Goal: Information Seeking & Learning: Check status

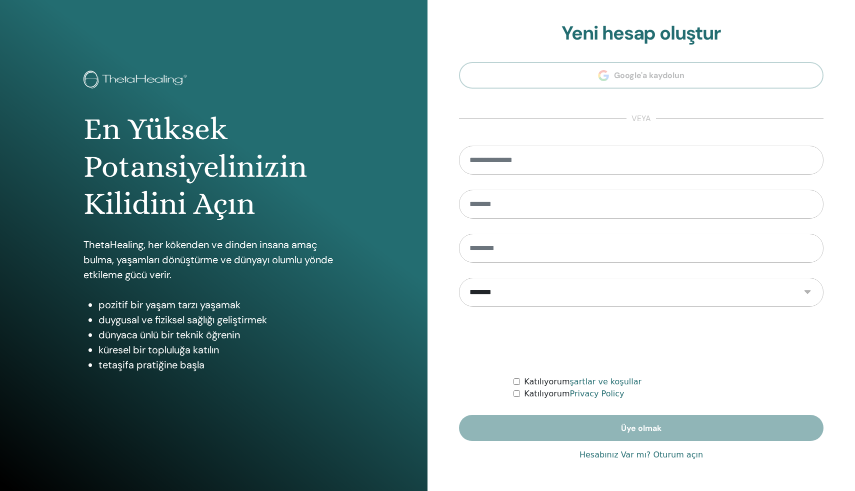
type input "**********"
click at [595, 452] on link "Hesabınız Var mı? Oturum açın" at bounding box center [642, 455] width 124 height 12
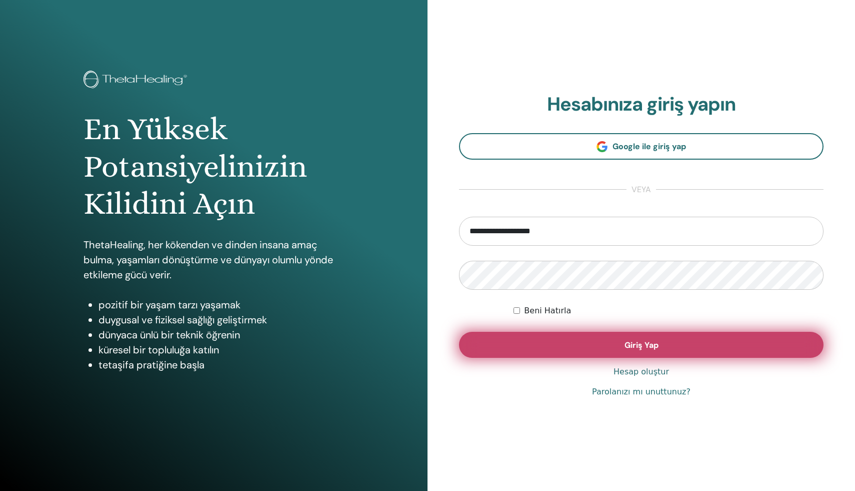
click at [569, 344] on button "Giriş Yap" at bounding box center [641, 345] width 365 height 26
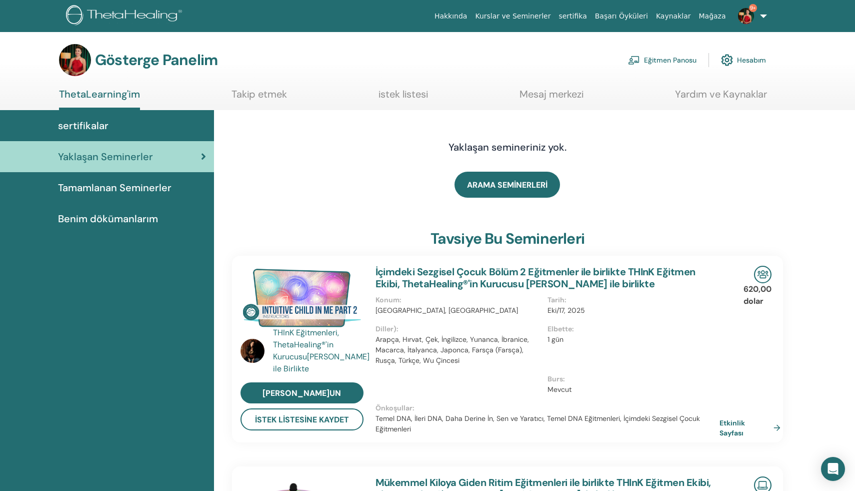
click at [675, 56] on font "Eğitmen Panosu" at bounding box center [670, 60] width 53 height 9
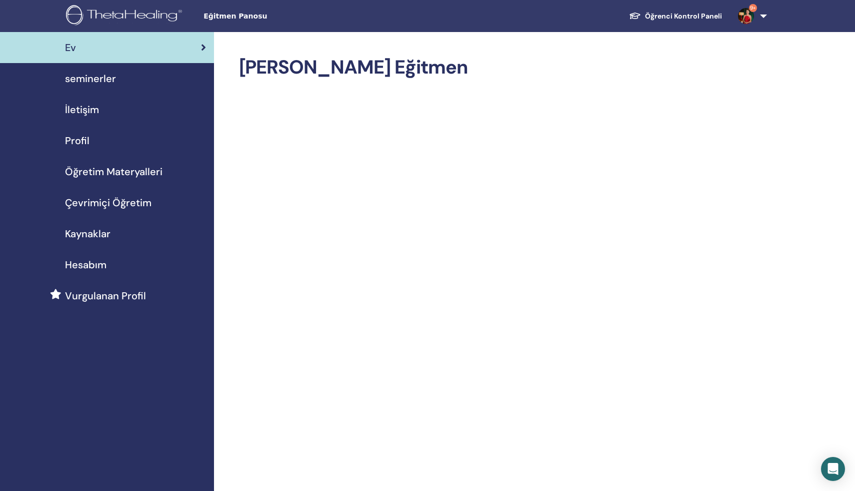
click at [95, 259] on span "Hesabım" at bounding box center [86, 264] width 42 height 15
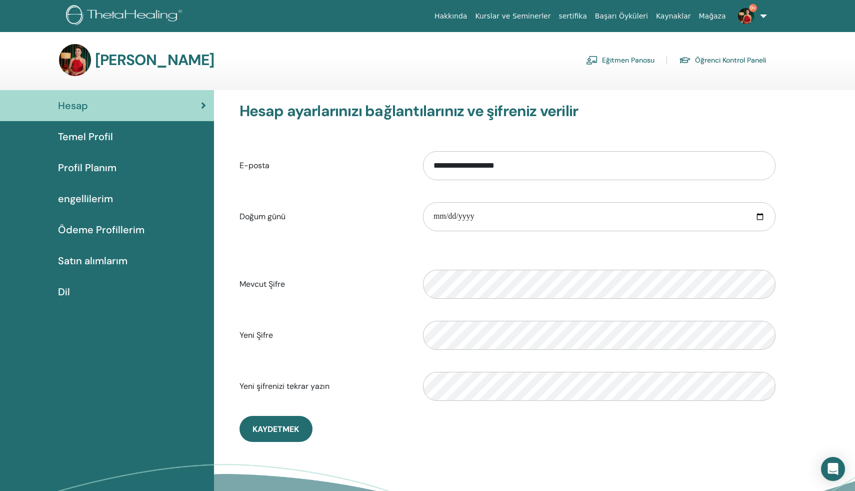
click at [92, 59] on div "Teta Hesabım Eğitmen Panosu Öğrenci Kontrol Paneli" at bounding box center [412, 60] width 707 height 32
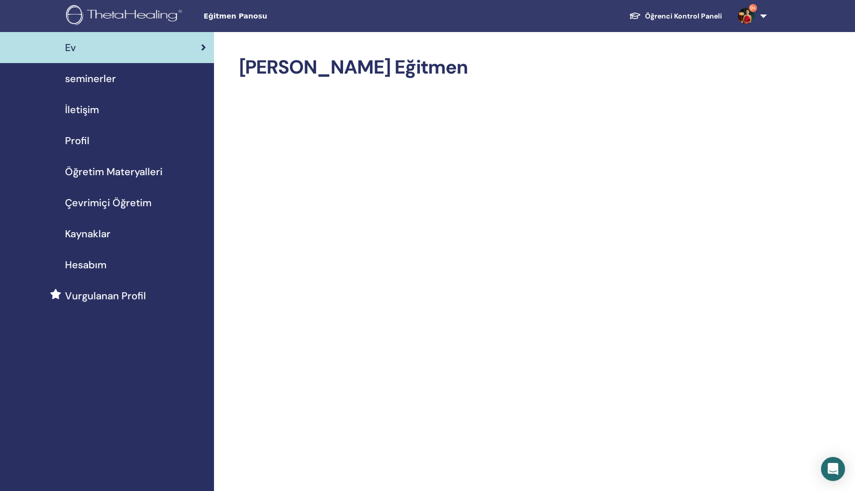
click at [99, 80] on span "seminerler" at bounding box center [90, 78] width 51 height 15
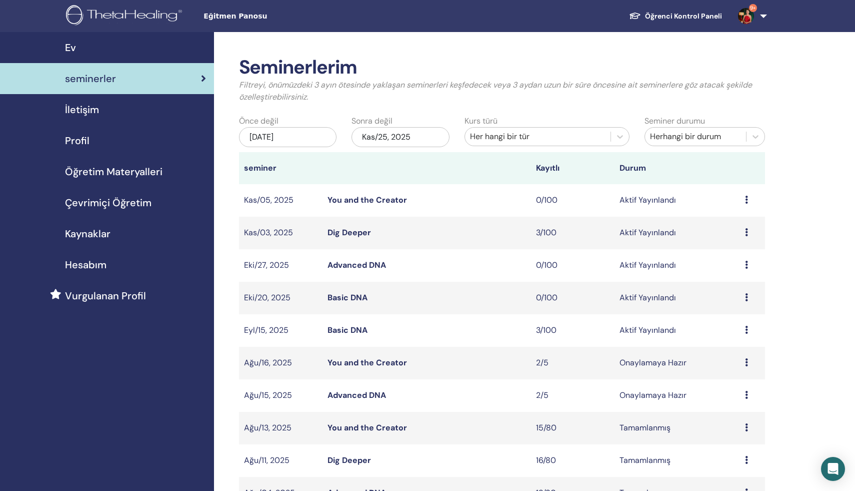
click at [95, 112] on span "İletişim" at bounding box center [82, 109] width 34 height 15
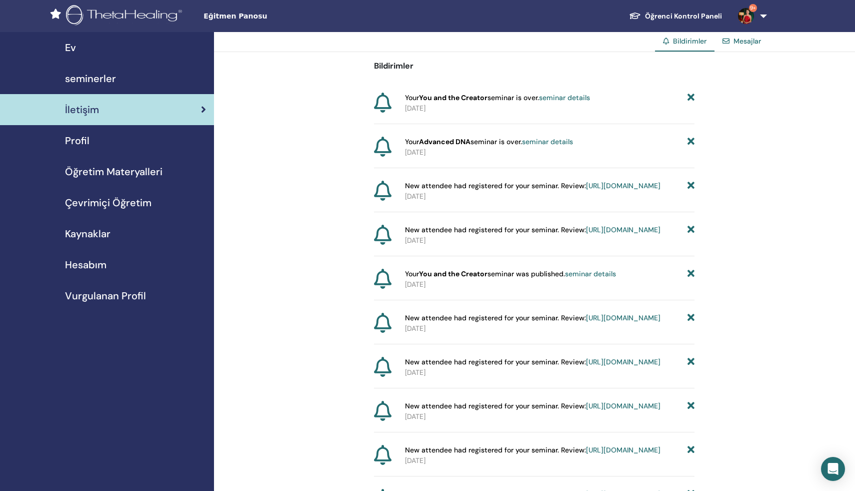
click at [82, 137] on span "Profil" at bounding box center [77, 140] width 25 height 15
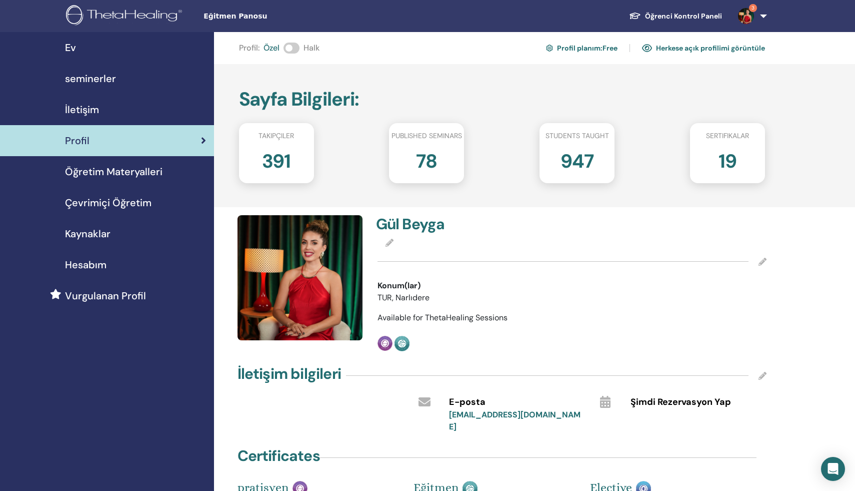
click at [286, 138] on span "Takipçiler" at bounding box center [277, 136] width 36 height 11
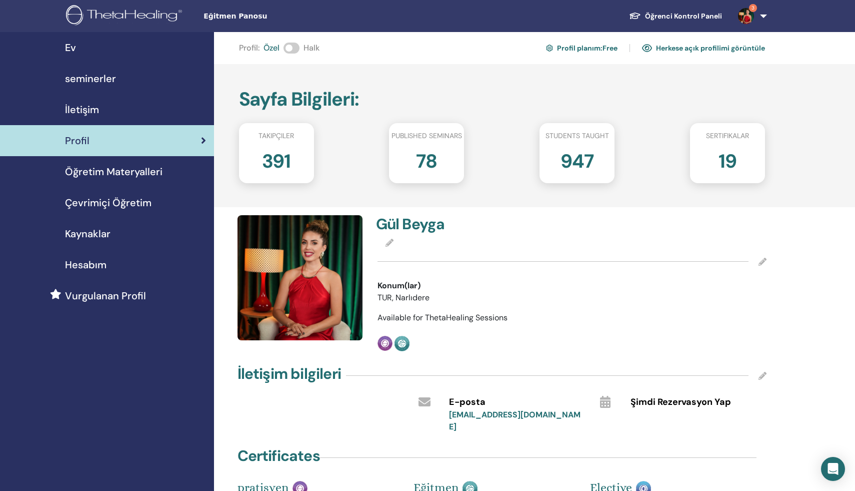
click at [274, 169] on h2 "391" at bounding box center [276, 159] width 29 height 28
click at [167, 10] on img at bounding box center [126, 16] width 120 height 23
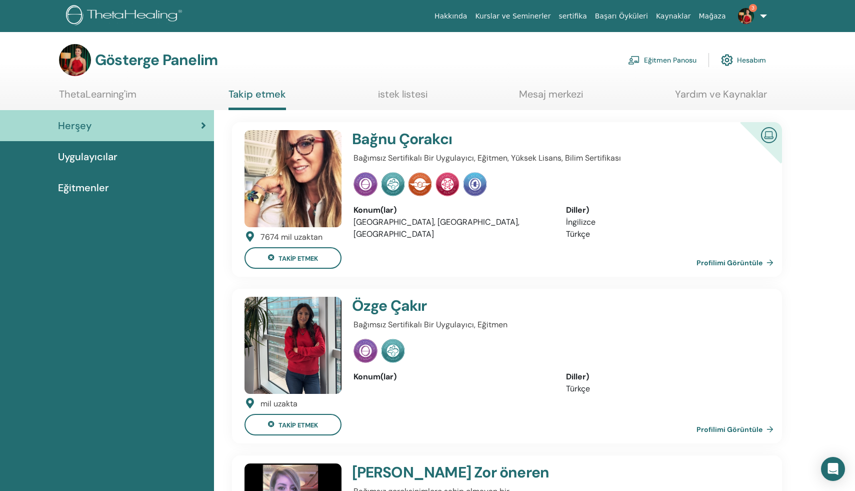
click at [97, 156] on font "Uygulayıcılar" at bounding box center [88, 156] width 60 height 13
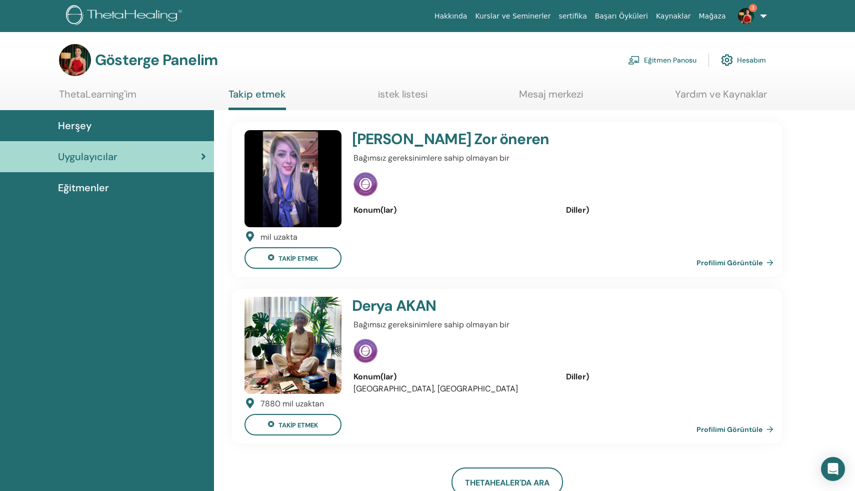
click at [753, 58] on font "Hesabım" at bounding box center [751, 60] width 29 height 9
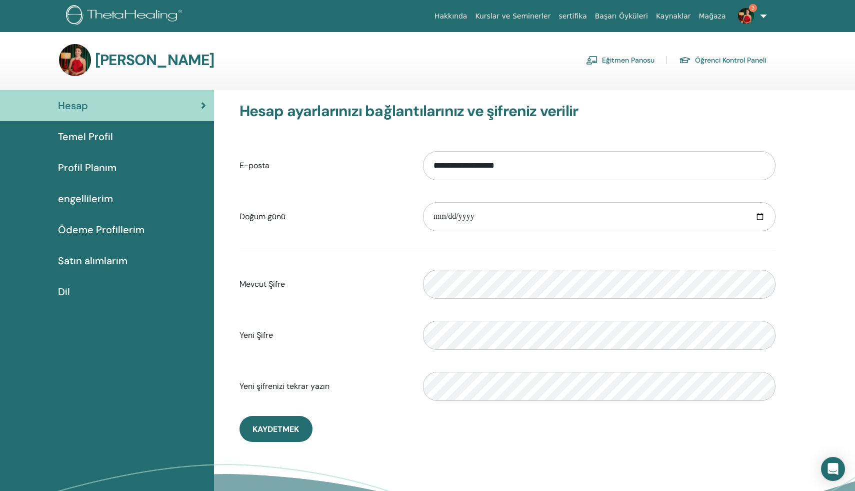
click at [102, 139] on font "Temel Profil" at bounding box center [85, 136] width 55 height 13
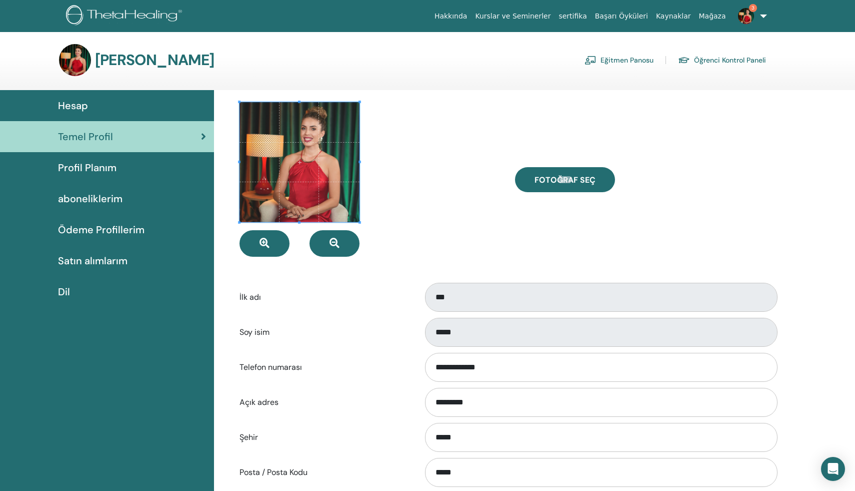
click at [91, 168] on span "Profil Planım" at bounding box center [87, 167] width 59 height 15
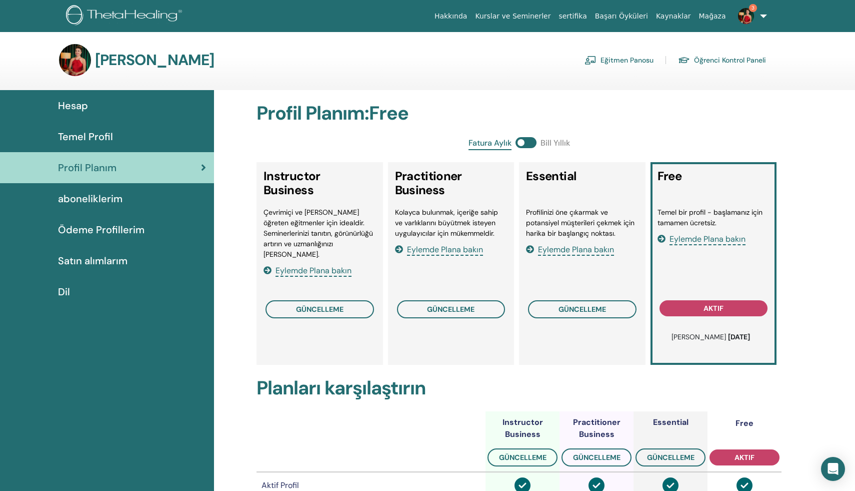
click at [763, 19] on link "3" at bounding box center [750, 16] width 41 height 32
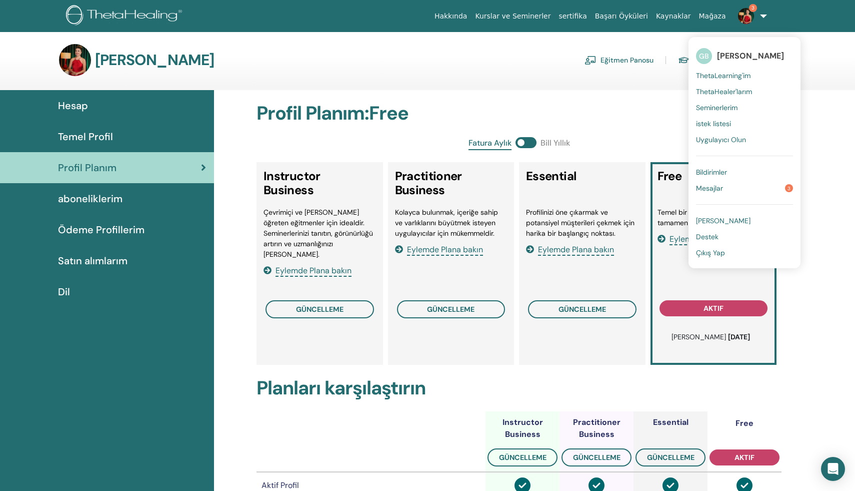
click at [725, 222] on span "[PERSON_NAME]" at bounding box center [723, 220] width 55 height 9
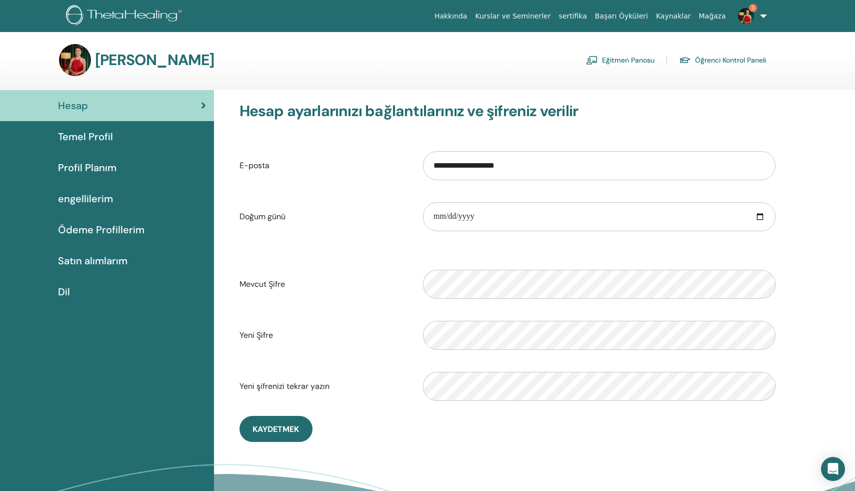
click at [117, 261] on font "Satın alımlarım" at bounding box center [93, 260] width 70 height 13
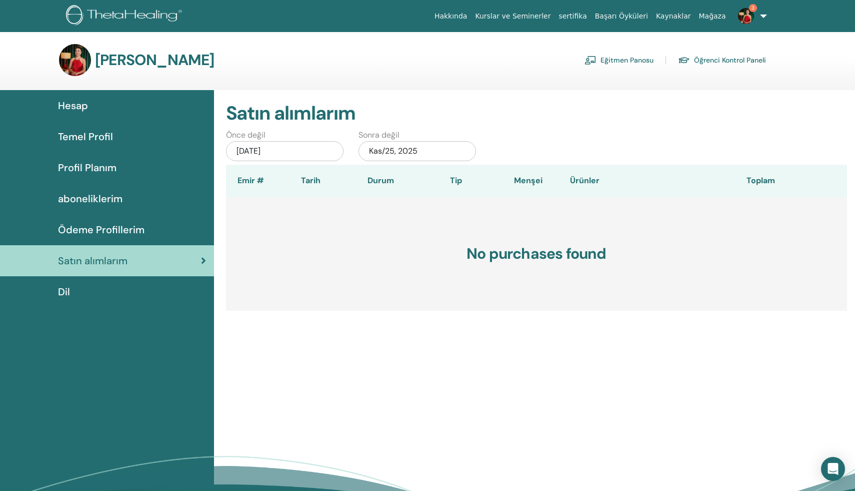
click at [79, 102] on span "Hesap" at bounding box center [73, 105] width 30 height 15
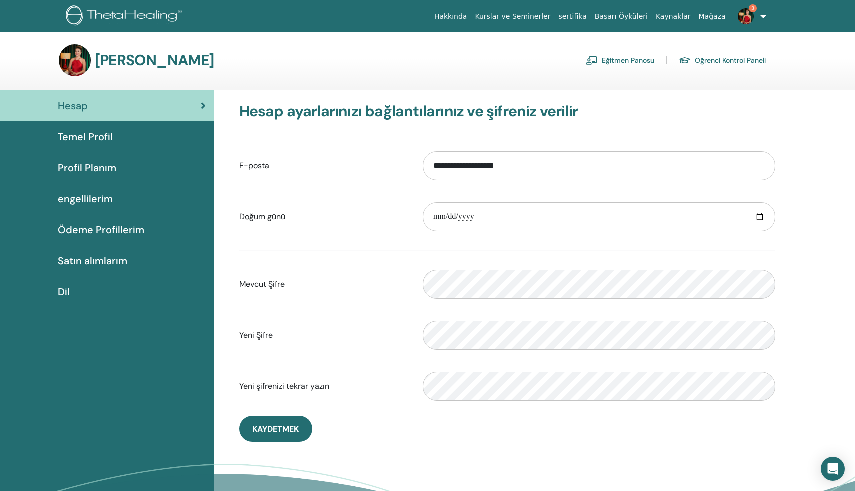
click at [764, 15] on link "3" at bounding box center [750, 16] width 41 height 32
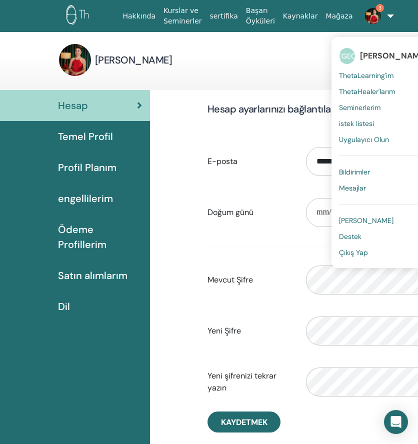
click at [78, 59] on img at bounding box center [75, 60] width 32 height 32
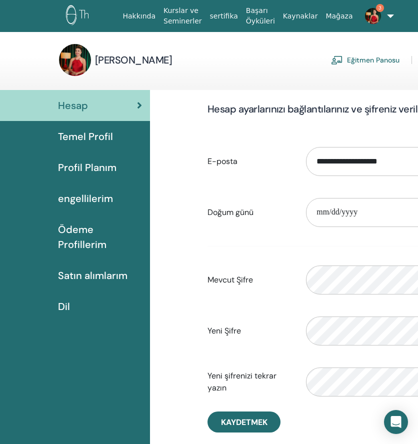
click at [78, 59] on img at bounding box center [75, 60] width 32 height 32
click at [78, 58] on img at bounding box center [75, 60] width 32 height 32
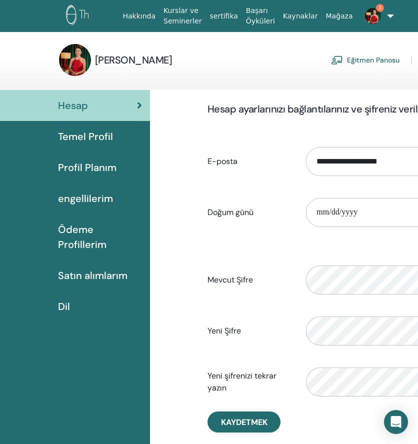
click at [78, 58] on img at bounding box center [75, 60] width 32 height 32
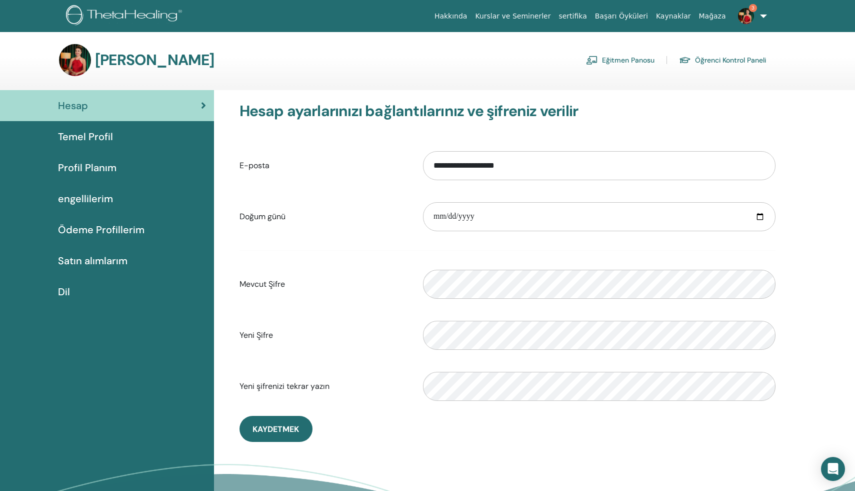
click at [83, 21] on img at bounding box center [126, 16] width 120 height 23
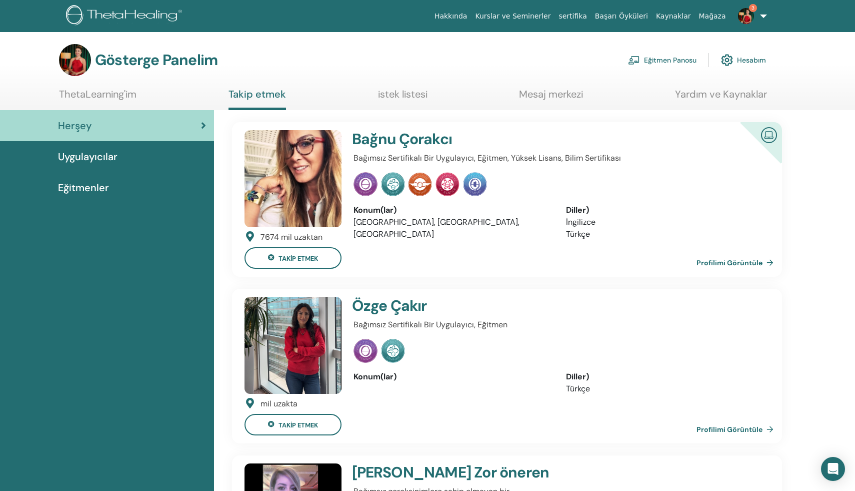
click at [114, 156] on font "Uygulayıcılar" at bounding box center [88, 156] width 60 height 13
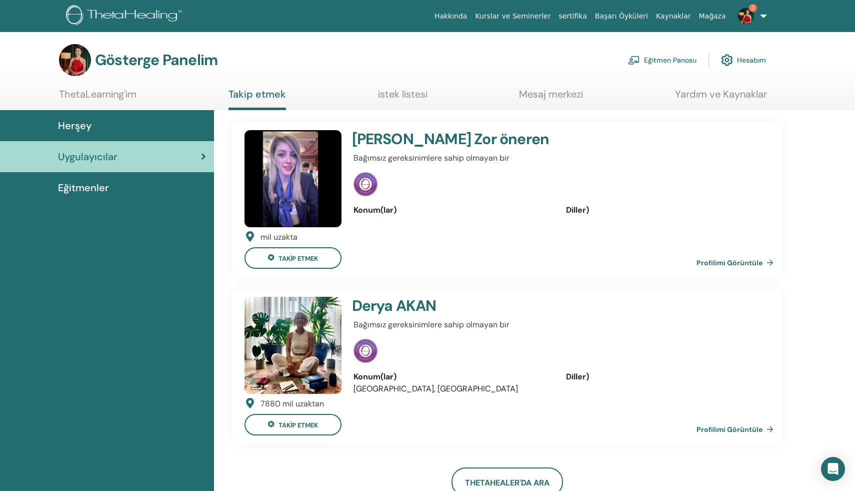
click at [95, 186] on font "Eğitmenler" at bounding box center [83, 187] width 51 height 13
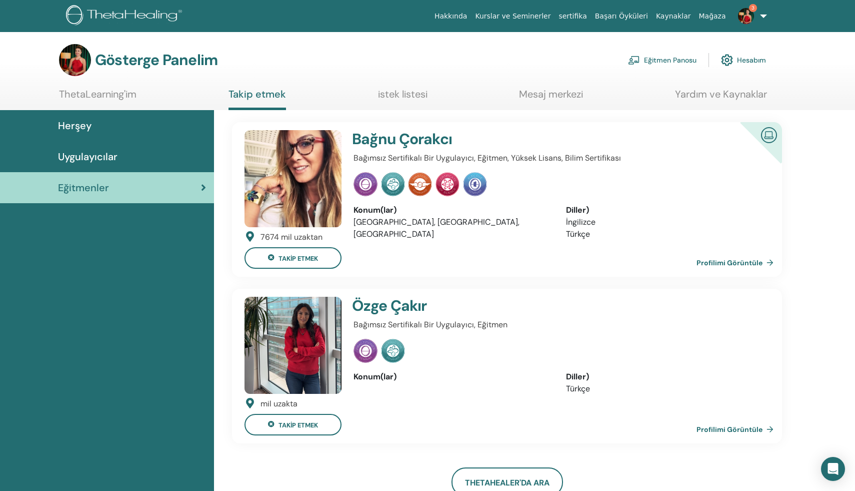
click at [119, 97] on font "ThetaLearning'im" at bounding box center [98, 94] width 78 height 13
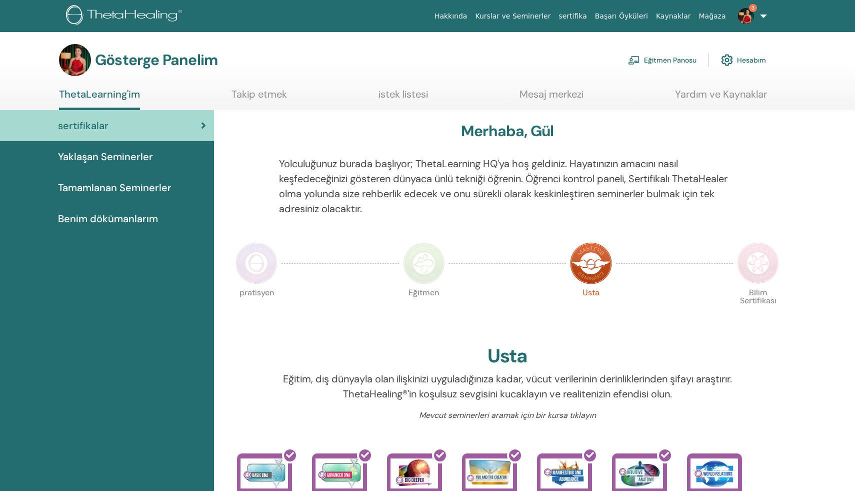
click at [405, 91] on font "istek listesi" at bounding box center [404, 94] width 50 height 13
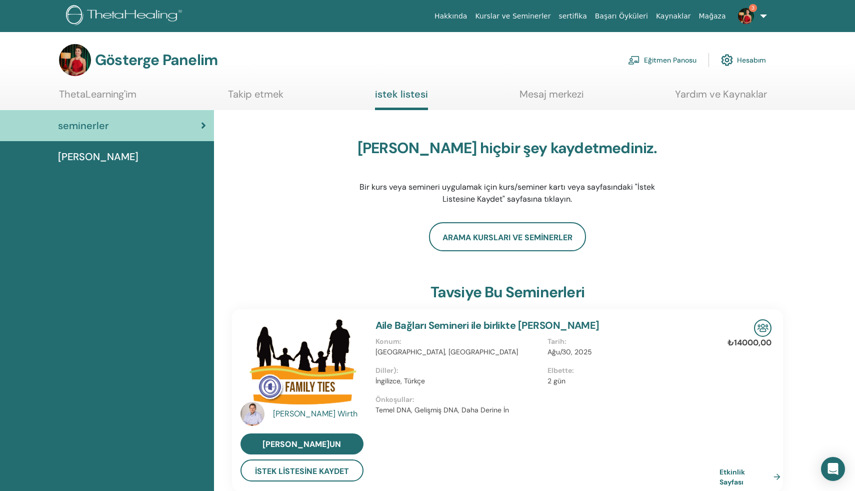
click at [270, 93] on font "Takip etmek" at bounding box center [256, 94] width 56 height 13
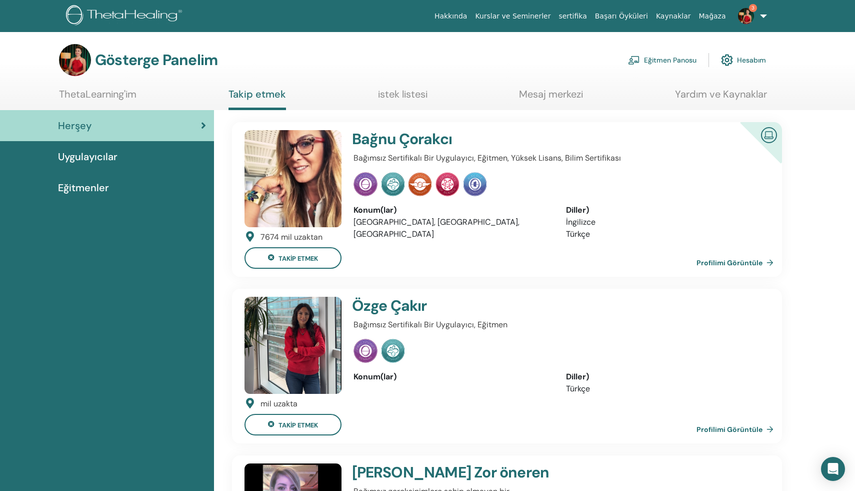
click at [109, 90] on font "ThetaLearning'im" at bounding box center [98, 94] width 78 height 13
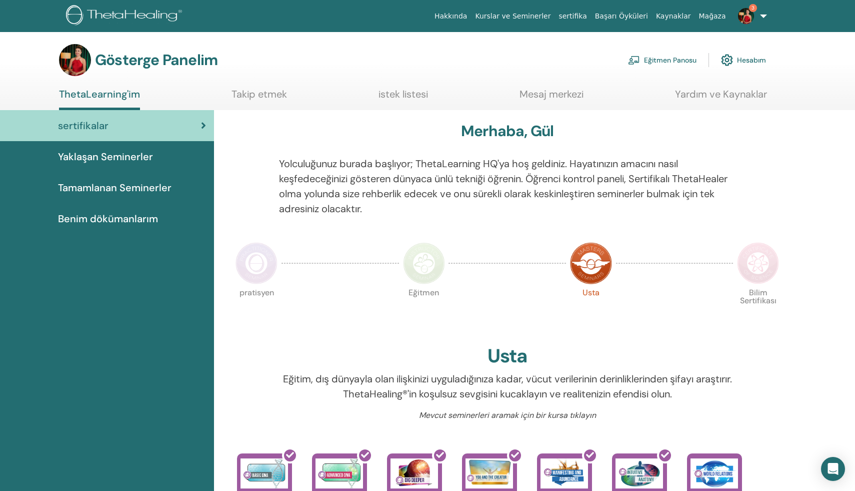
click at [98, 186] on font "Tamamlanan Seminerler" at bounding box center [115, 187] width 114 height 13
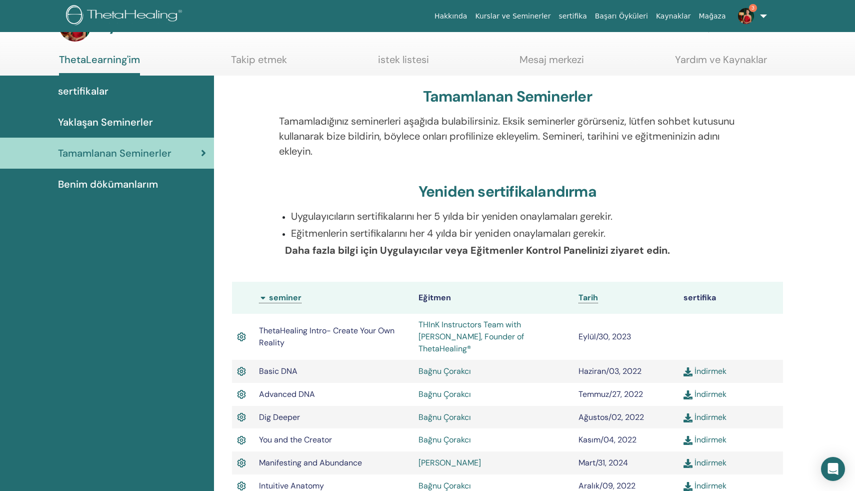
scroll to position [38, 0]
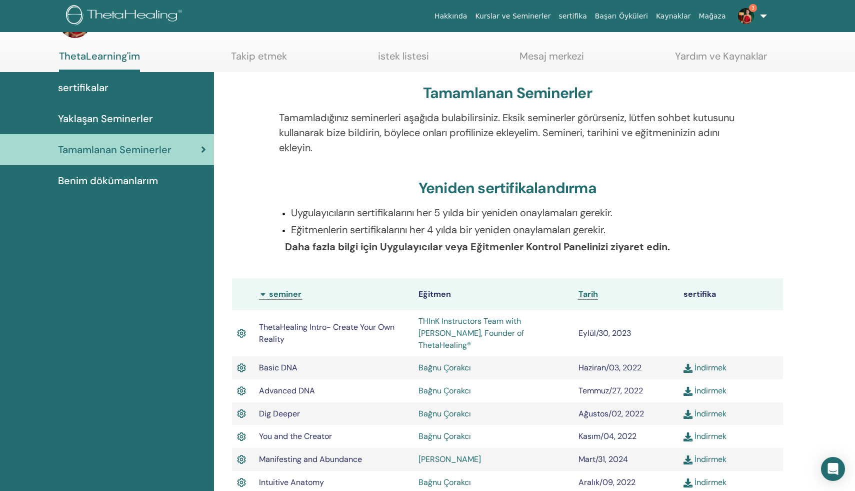
click at [692, 364] on img at bounding box center [688, 368] width 9 height 9
click at [690, 387] on img at bounding box center [688, 391] width 9 height 9
click at [689, 410] on img at bounding box center [688, 414] width 9 height 9
click at [688, 432] on img at bounding box center [688, 436] width 9 height 9
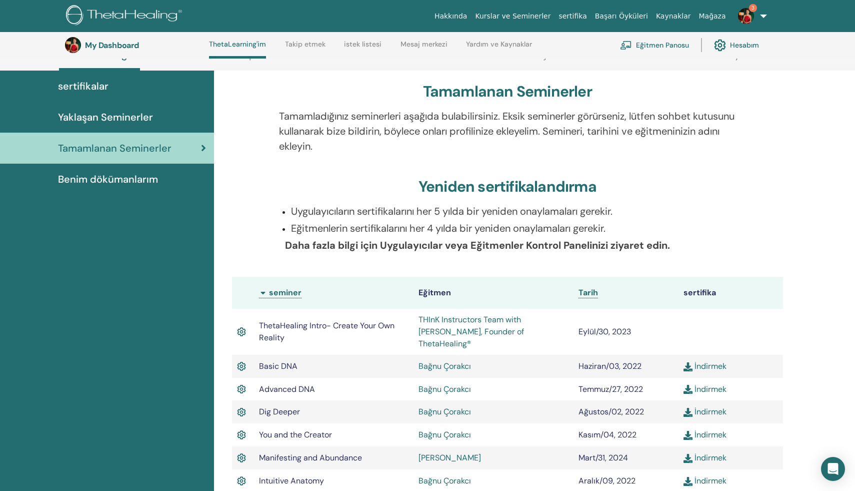
scroll to position [101, 0]
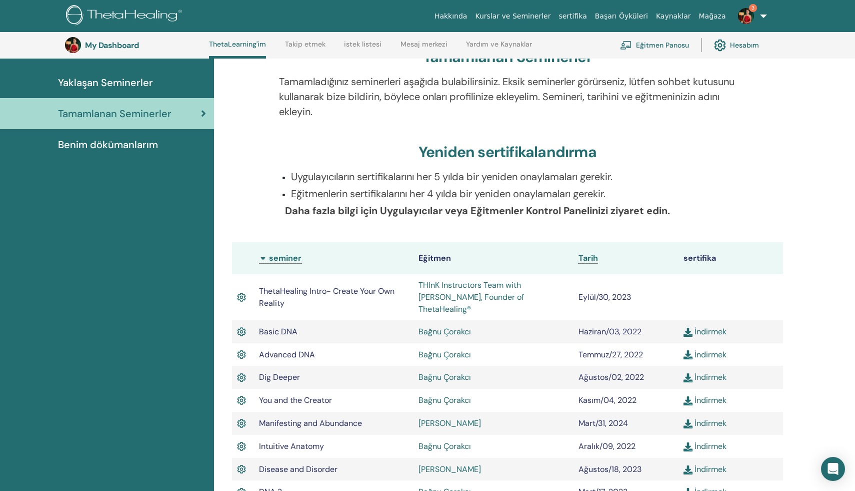
click at [687, 419] on img at bounding box center [688, 423] width 9 height 9
click at [691, 442] on img at bounding box center [688, 446] width 9 height 9
click at [691, 465] on img at bounding box center [688, 469] width 9 height 9
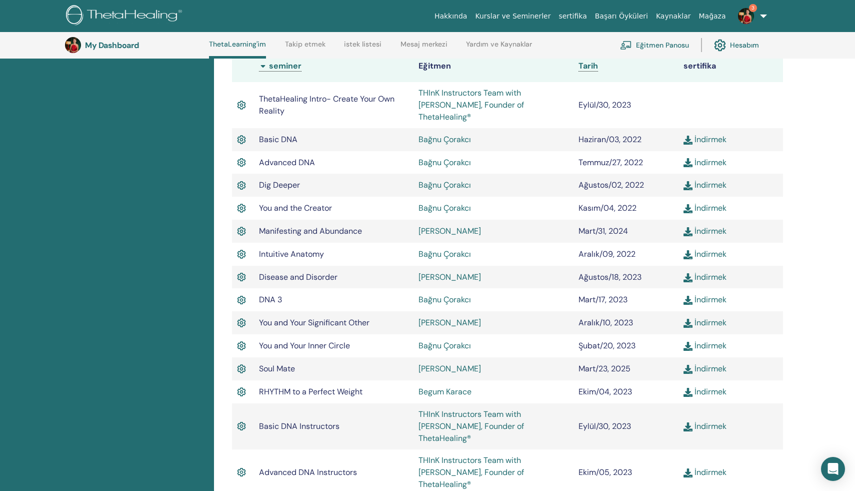
scroll to position [294, 0]
click at [688, 295] on img at bounding box center [688, 299] width 9 height 9
click at [690, 318] on img at bounding box center [688, 322] width 9 height 9
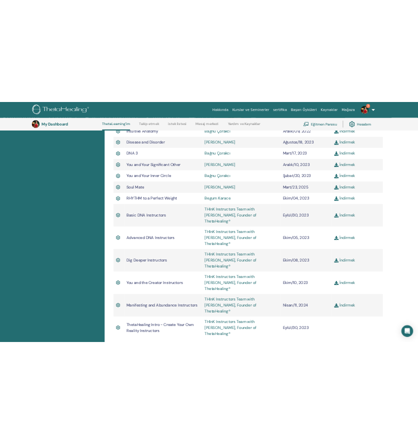
scroll to position [490, 0]
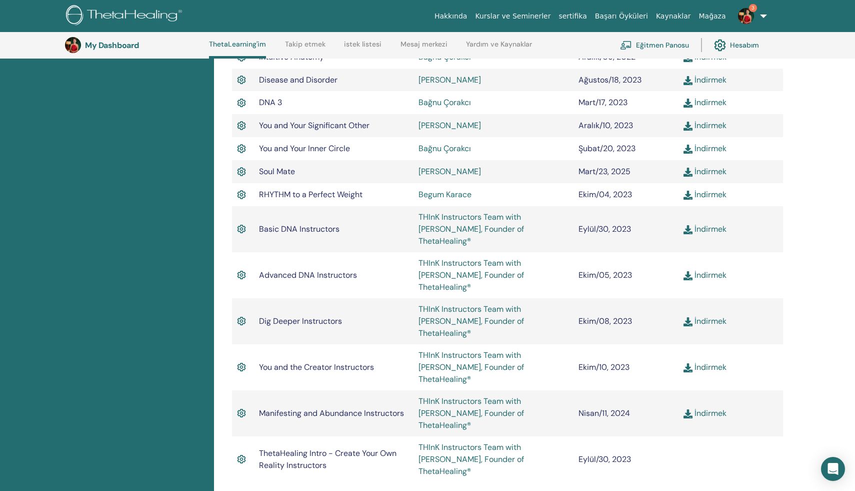
click at [692, 225] on img at bounding box center [688, 229] width 9 height 9
click at [688, 271] on img at bounding box center [688, 275] width 9 height 9
click at [687, 317] on img at bounding box center [688, 321] width 9 height 9
click at [688, 363] on img at bounding box center [688, 367] width 9 height 9
click at [685, 409] on img at bounding box center [688, 413] width 9 height 9
